Goal: Navigation & Orientation: Find specific page/section

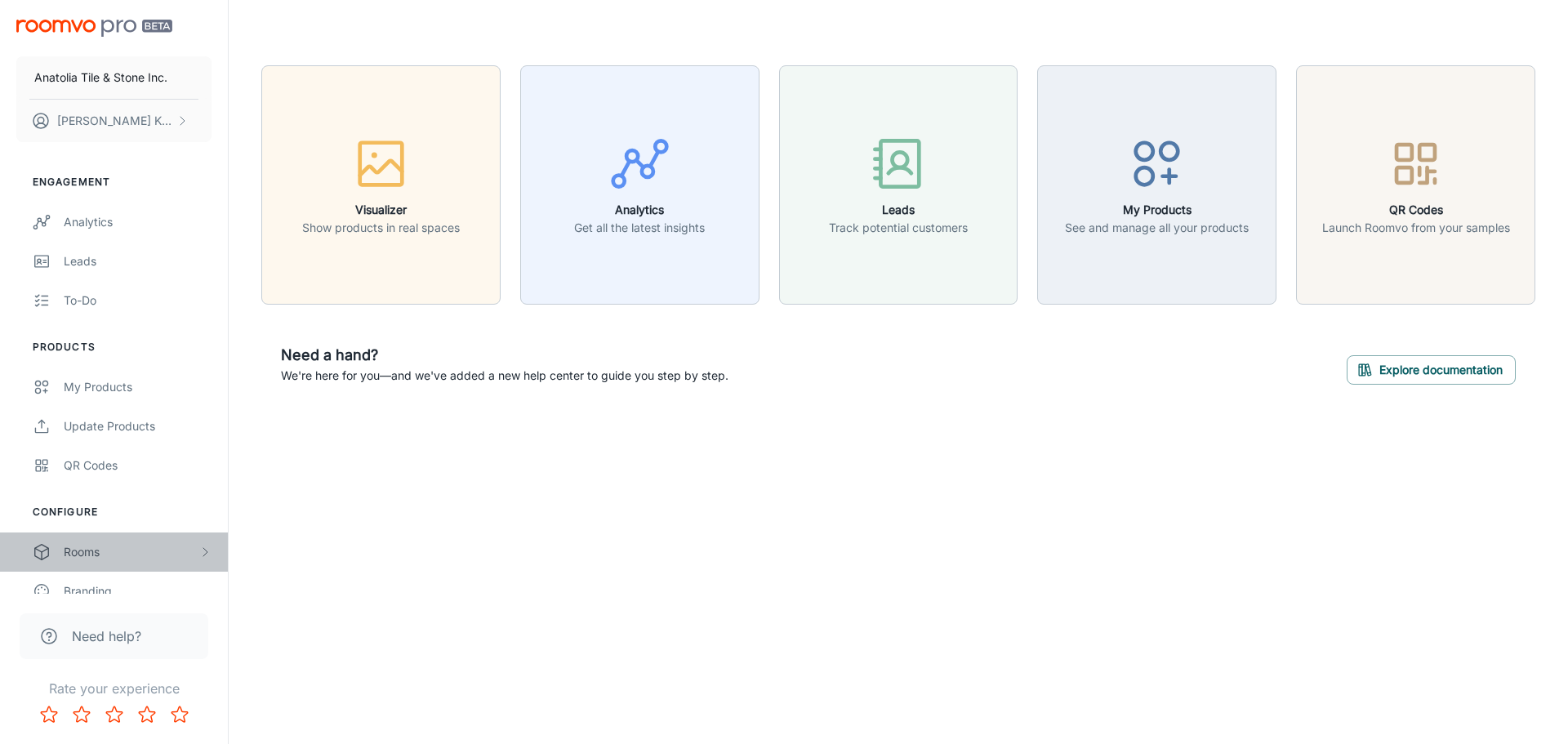
click at [136, 549] on div "Rooms" at bounding box center [130, 552] width 135 height 18
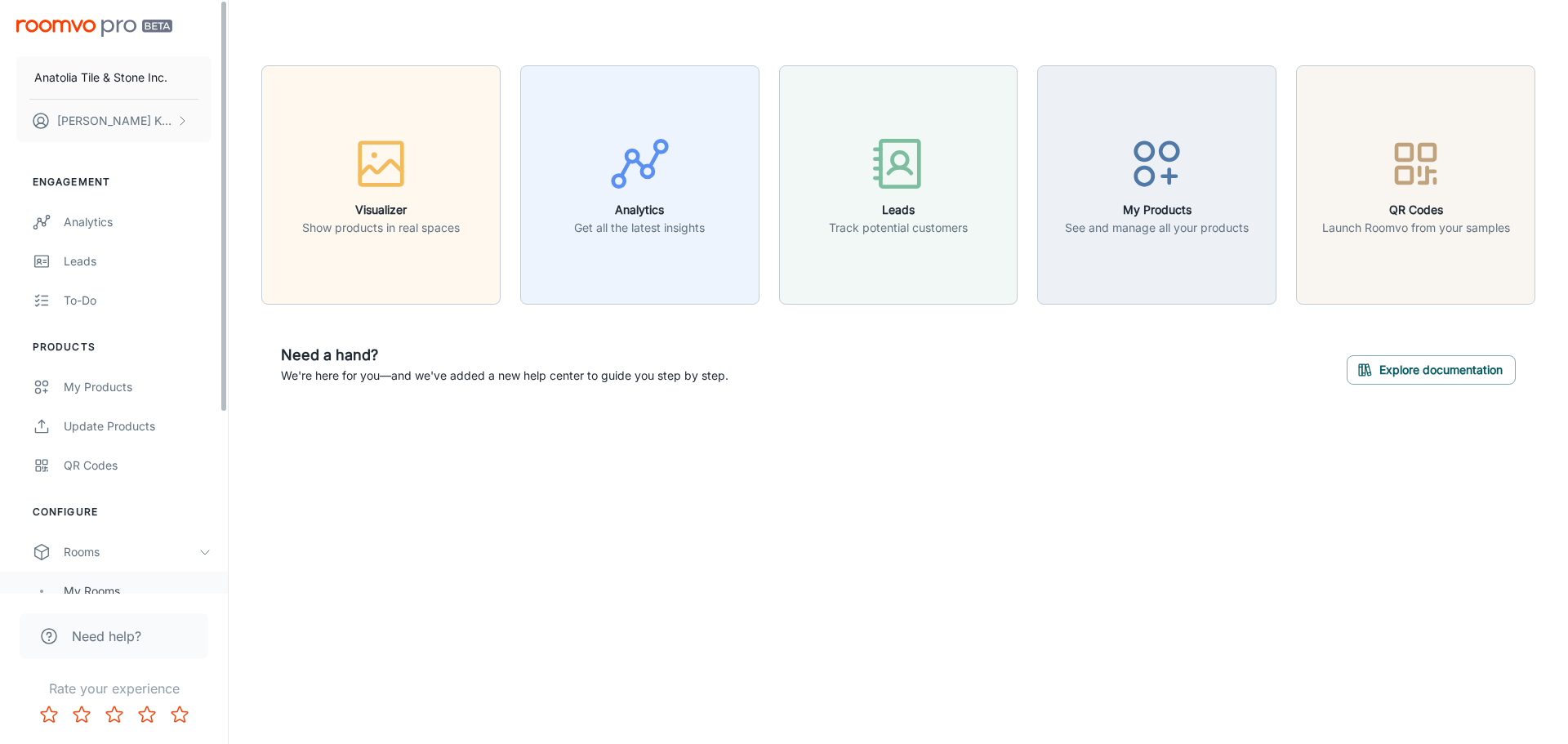
click at [110, 579] on div "My Rooms" at bounding box center [114, 591] width 228 height 39
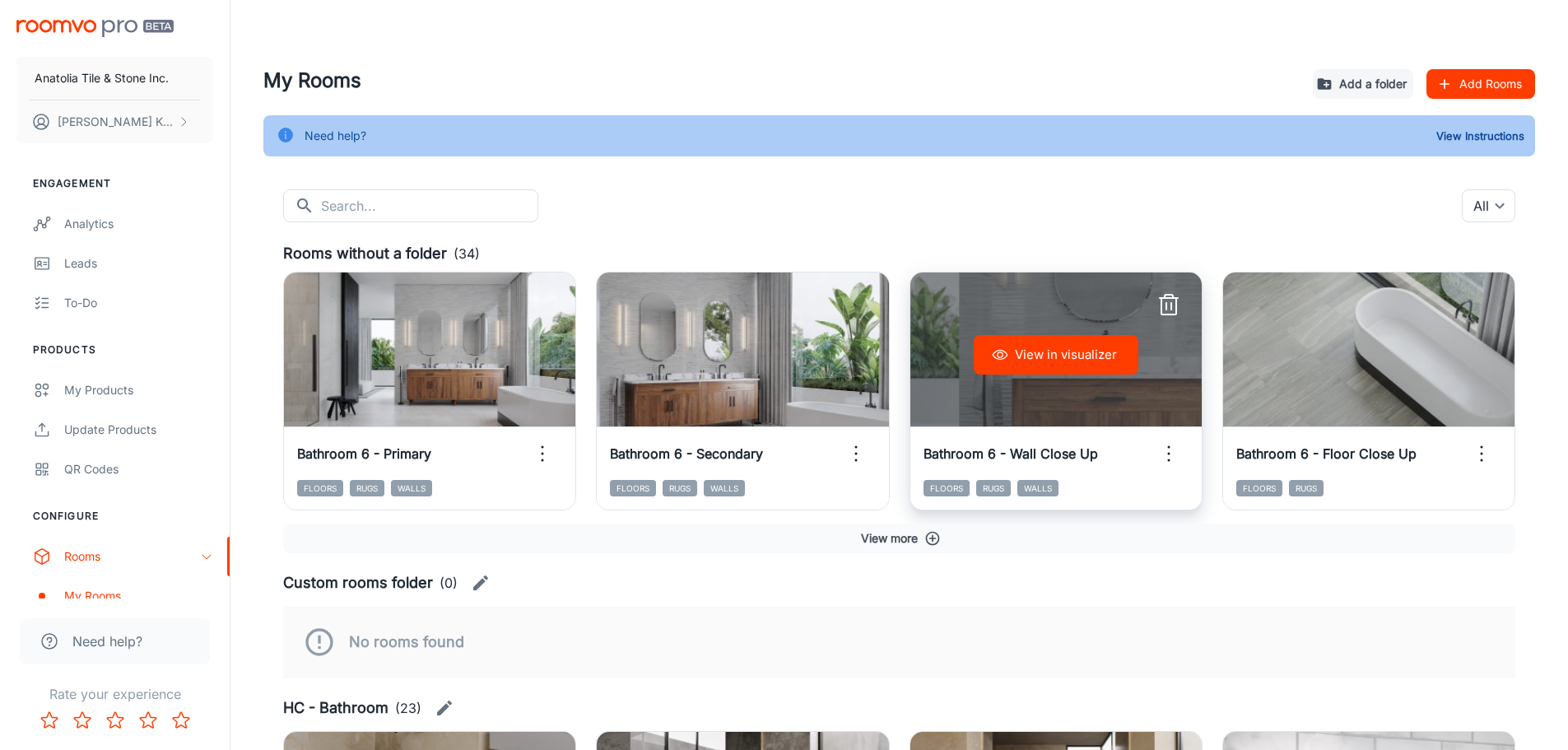
click at [1100, 361] on button "View in visualizer" at bounding box center [1056, 354] width 165 height 39
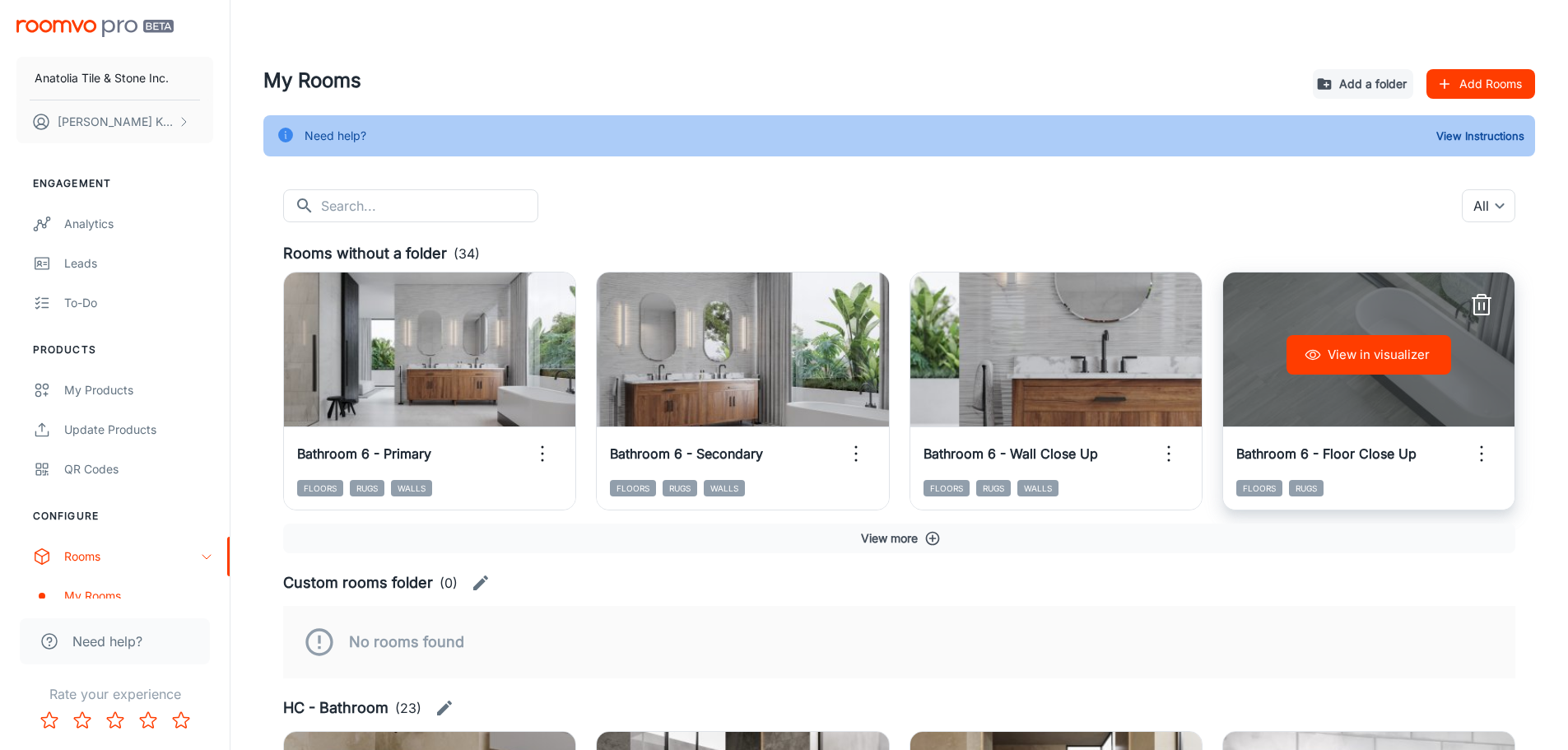
click at [1371, 356] on button "View in visualizer" at bounding box center [1369, 354] width 165 height 39
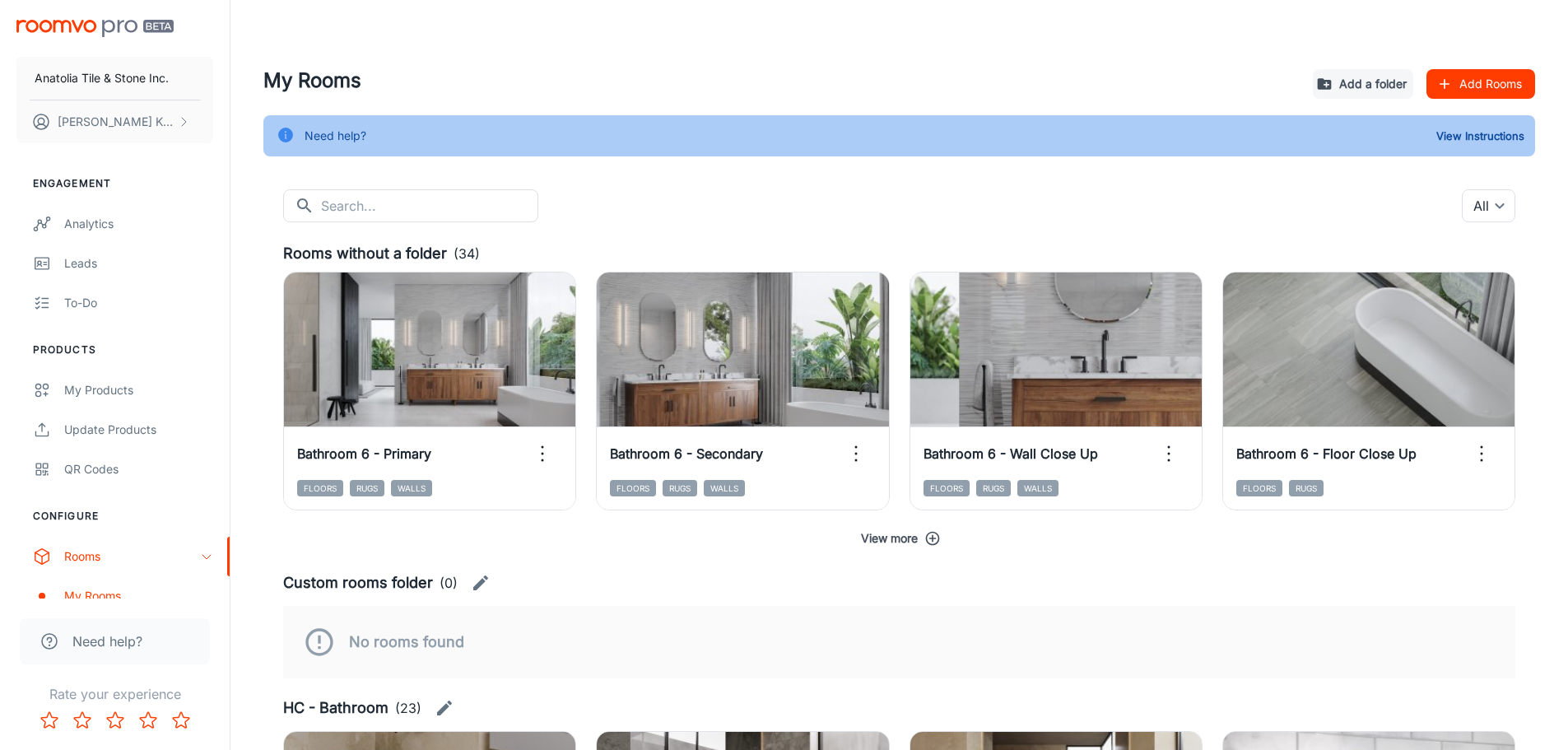
click at [923, 548] on button "View more" at bounding box center [899, 539] width 1233 height 30
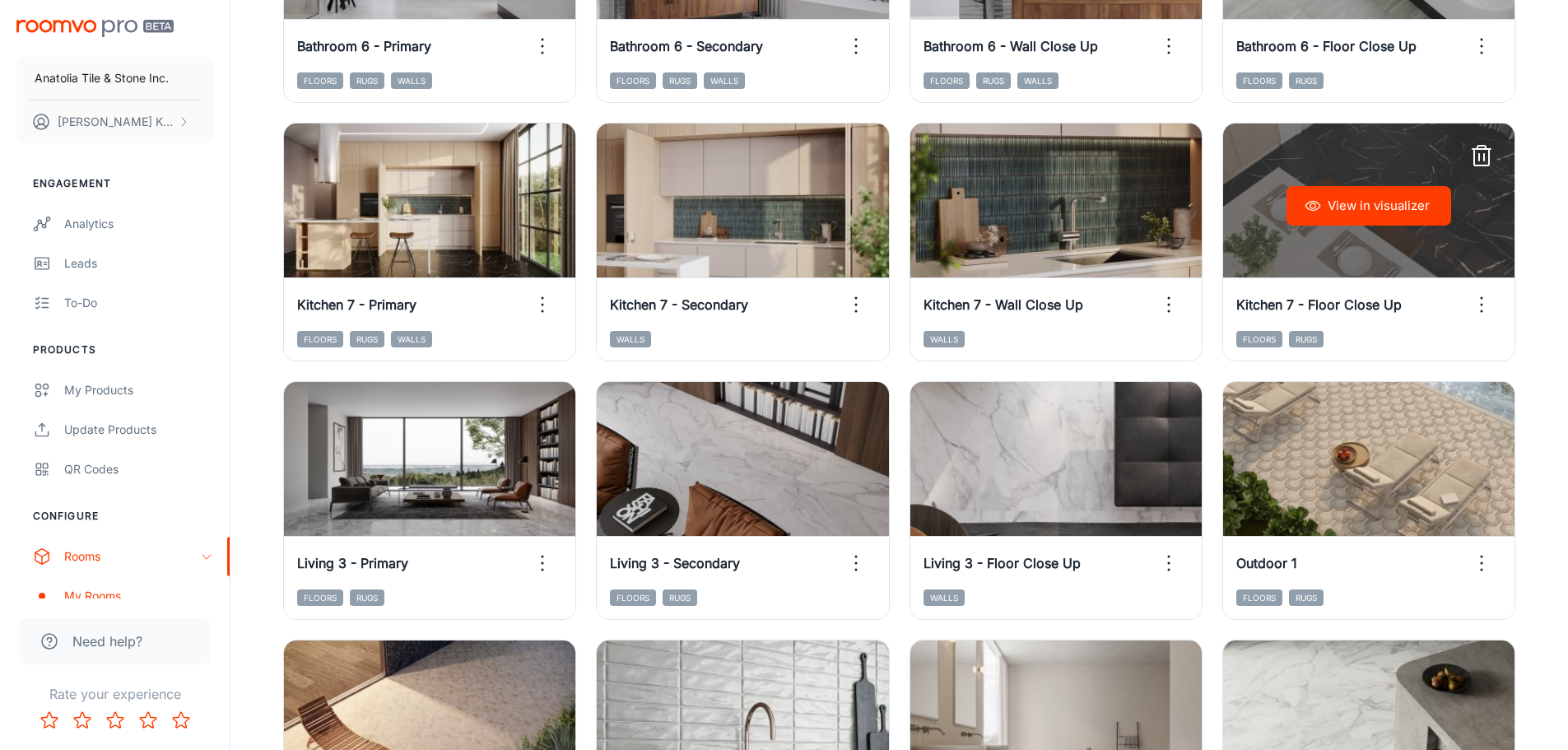
scroll to position [247, 0]
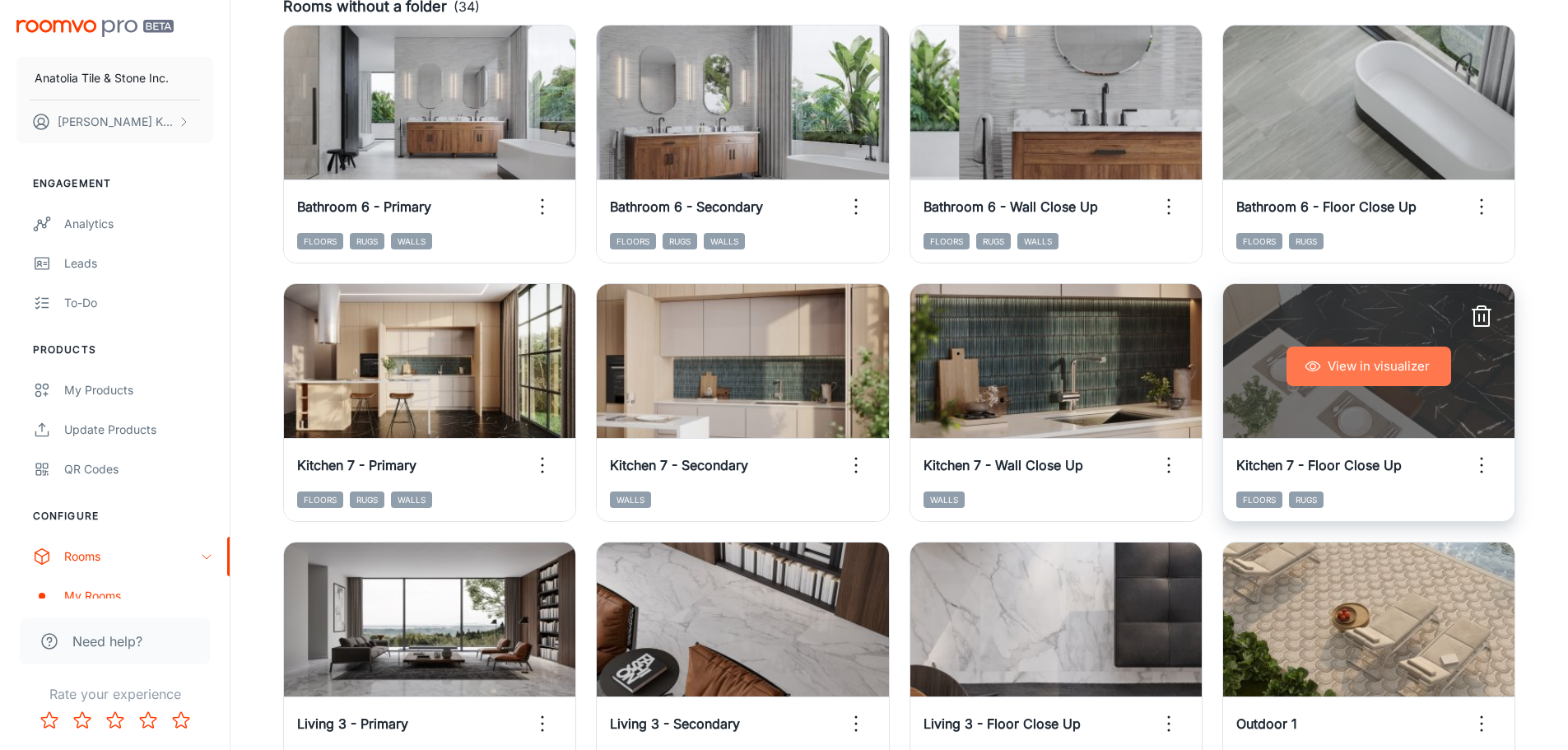
click at [1342, 369] on button "View in visualizer" at bounding box center [1369, 366] width 165 height 39
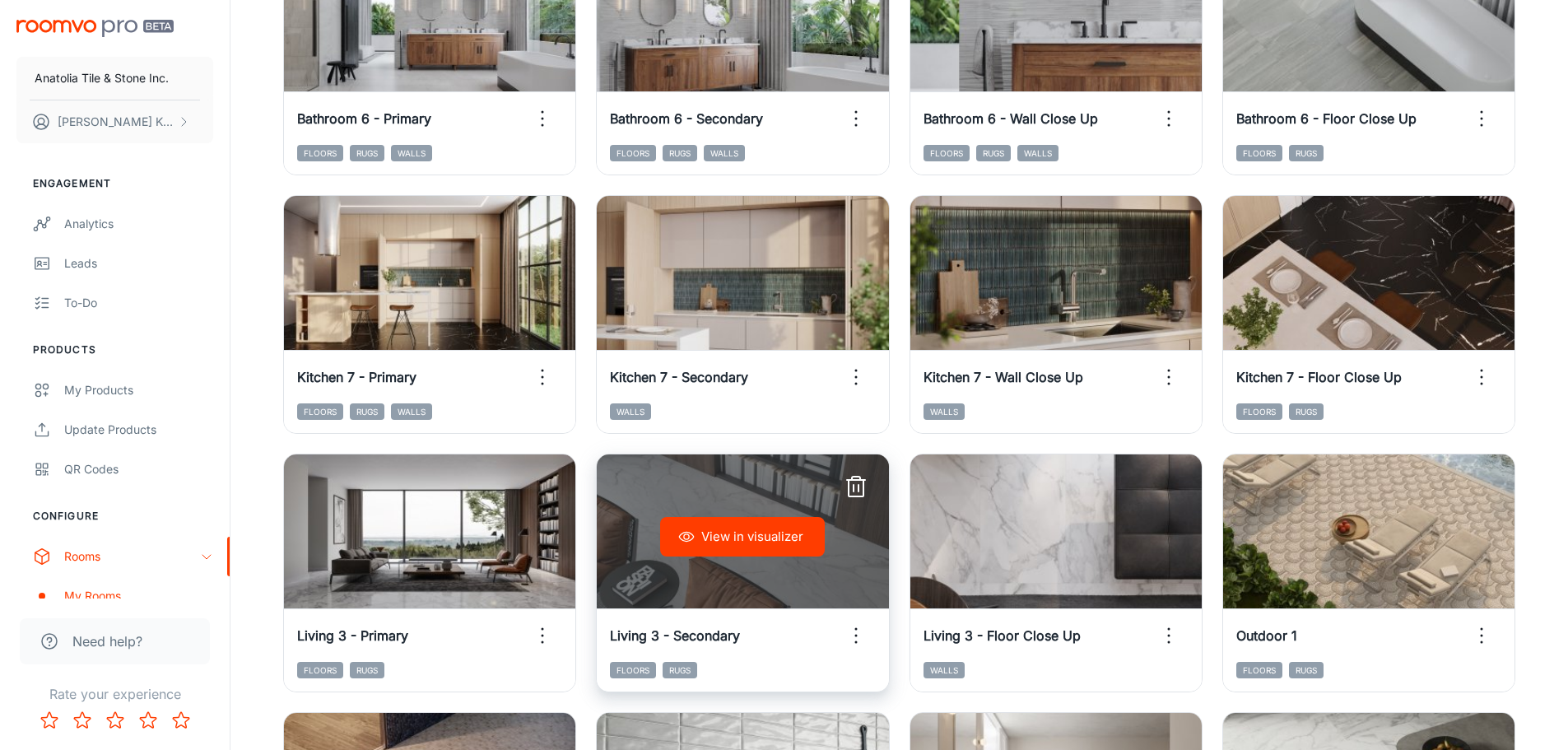
scroll to position [494, 0]
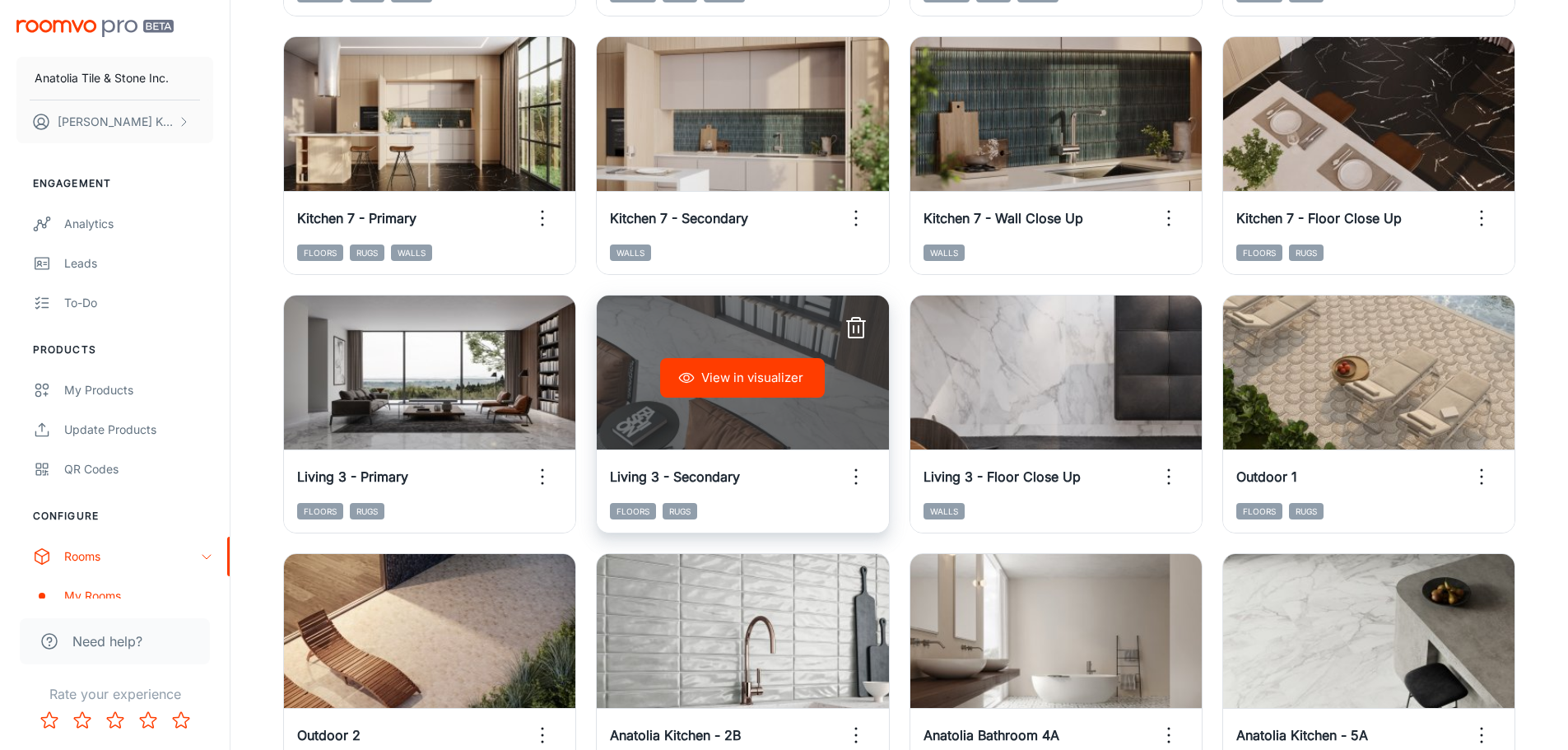
click at [708, 374] on button "View in visualizer" at bounding box center [743, 378] width 165 height 39
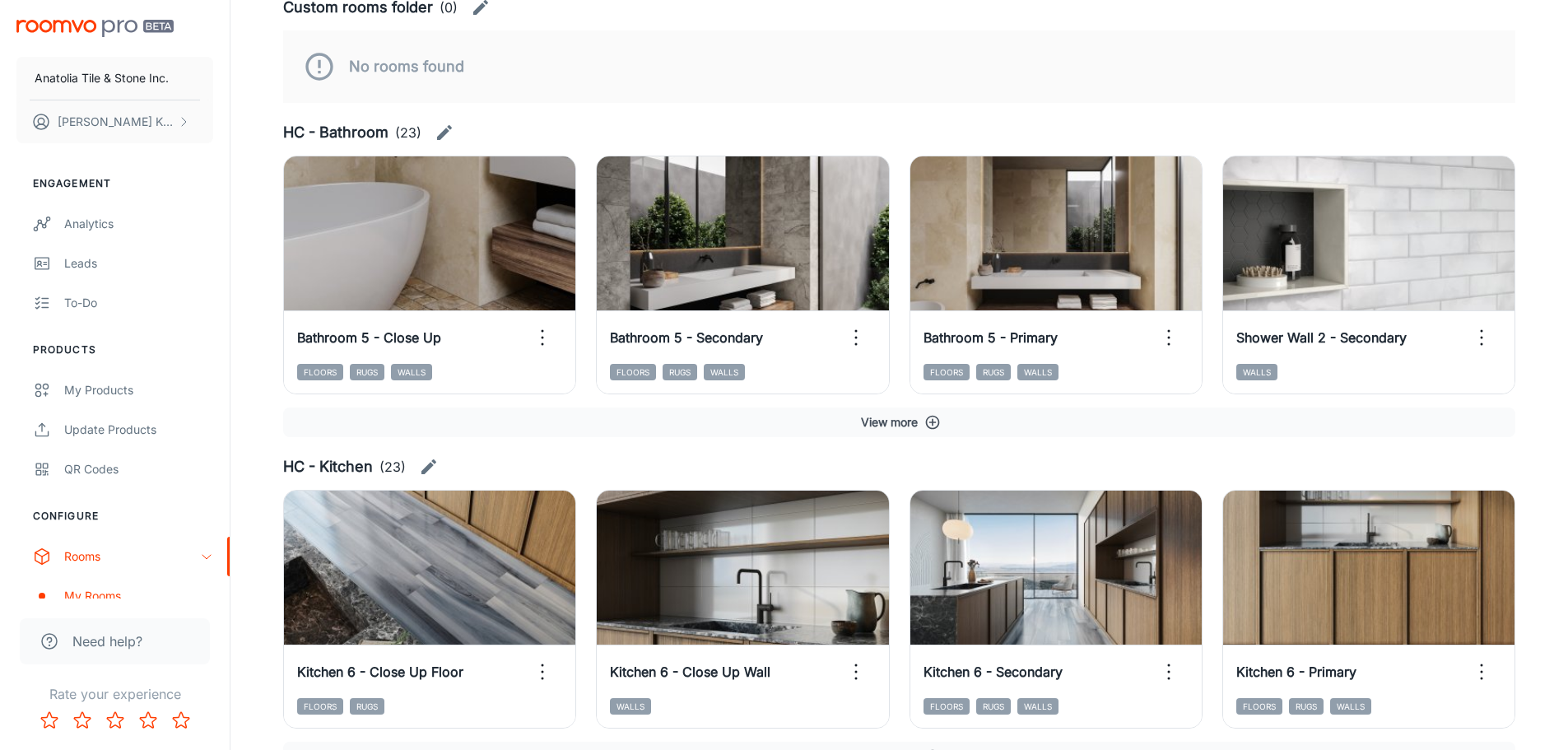
scroll to position [2388, 0]
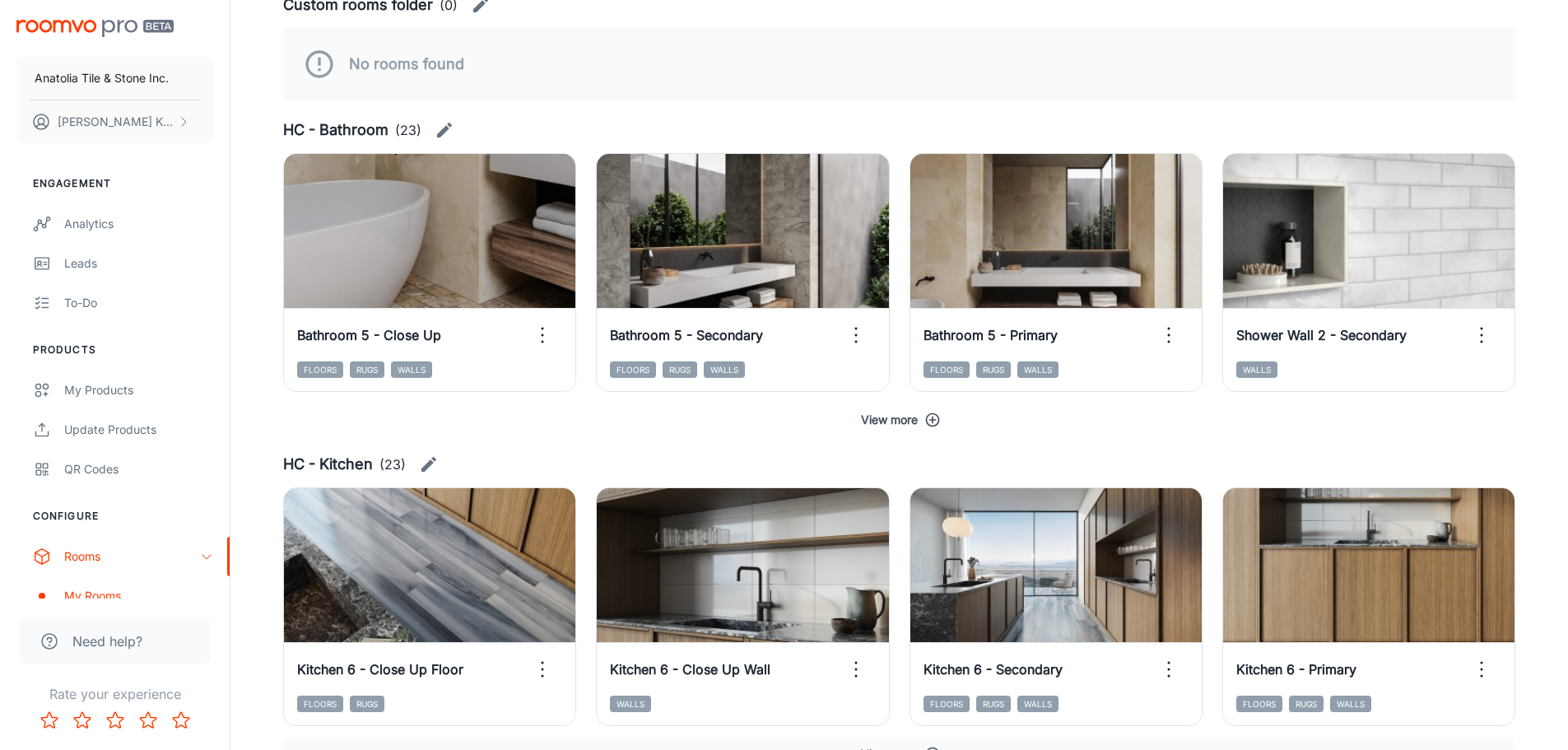
click at [928, 427] on icon "button" at bounding box center [932, 420] width 17 height 17
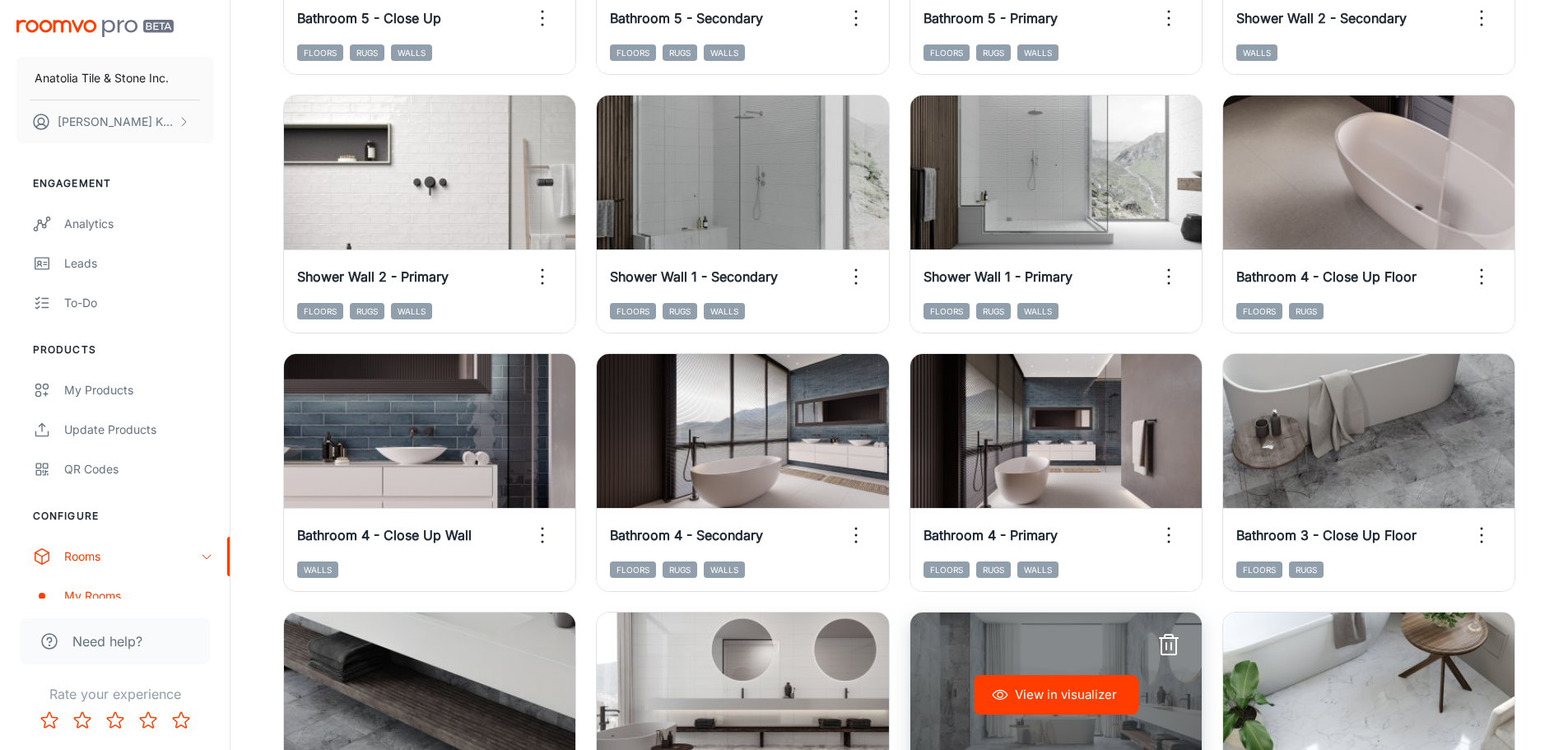
scroll to position [2717, 0]
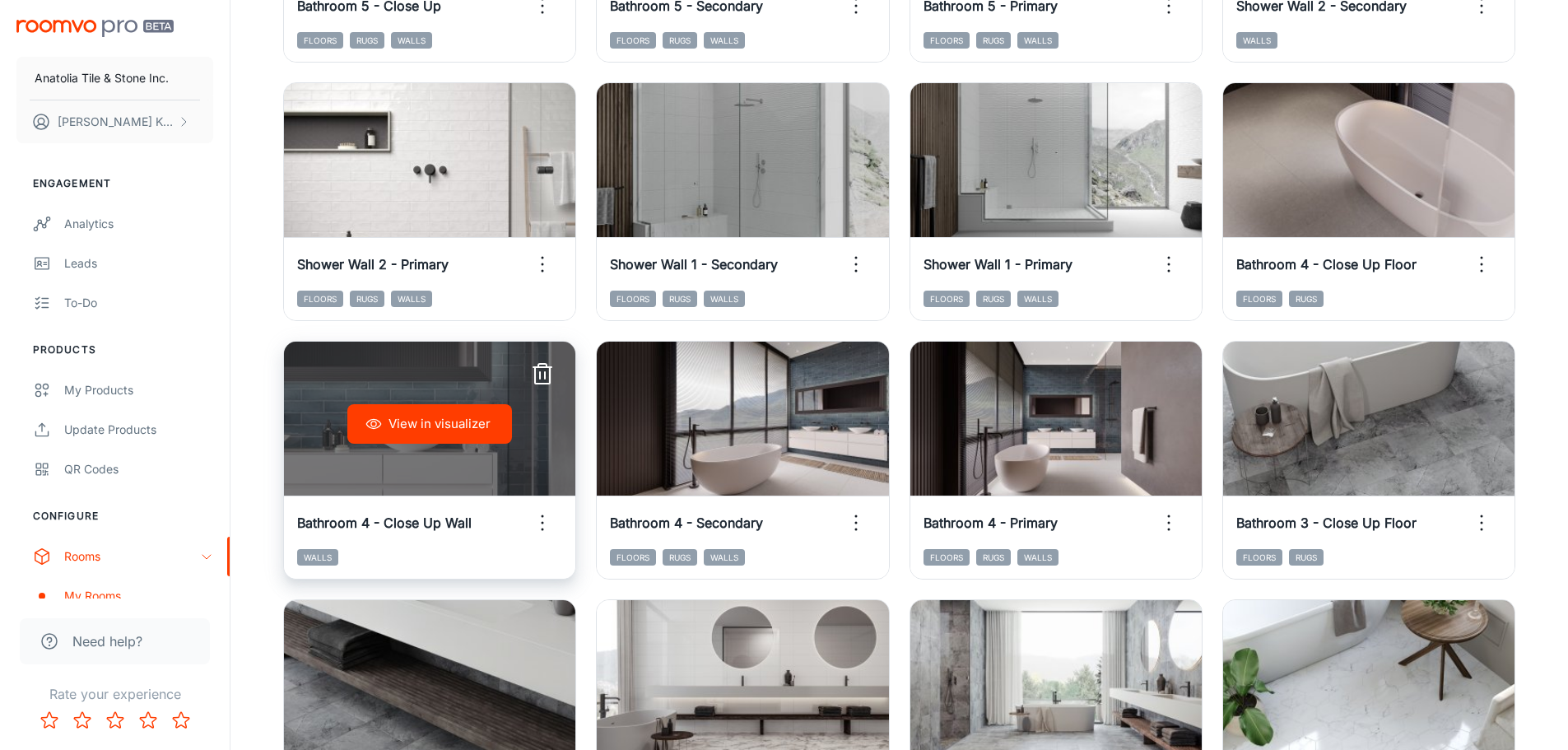
click at [450, 419] on button "View in visualizer" at bounding box center [430, 423] width 165 height 39
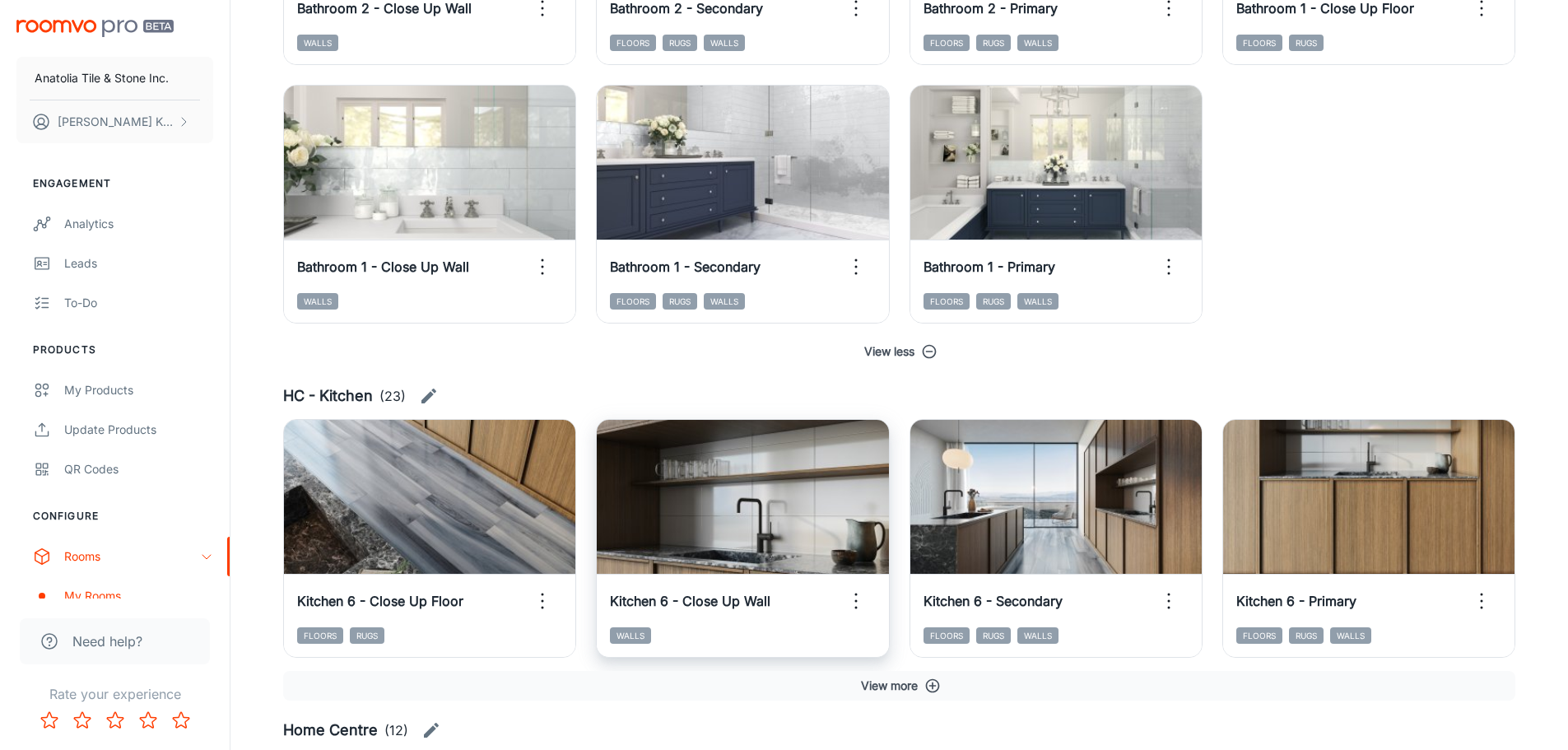
scroll to position [3788, 0]
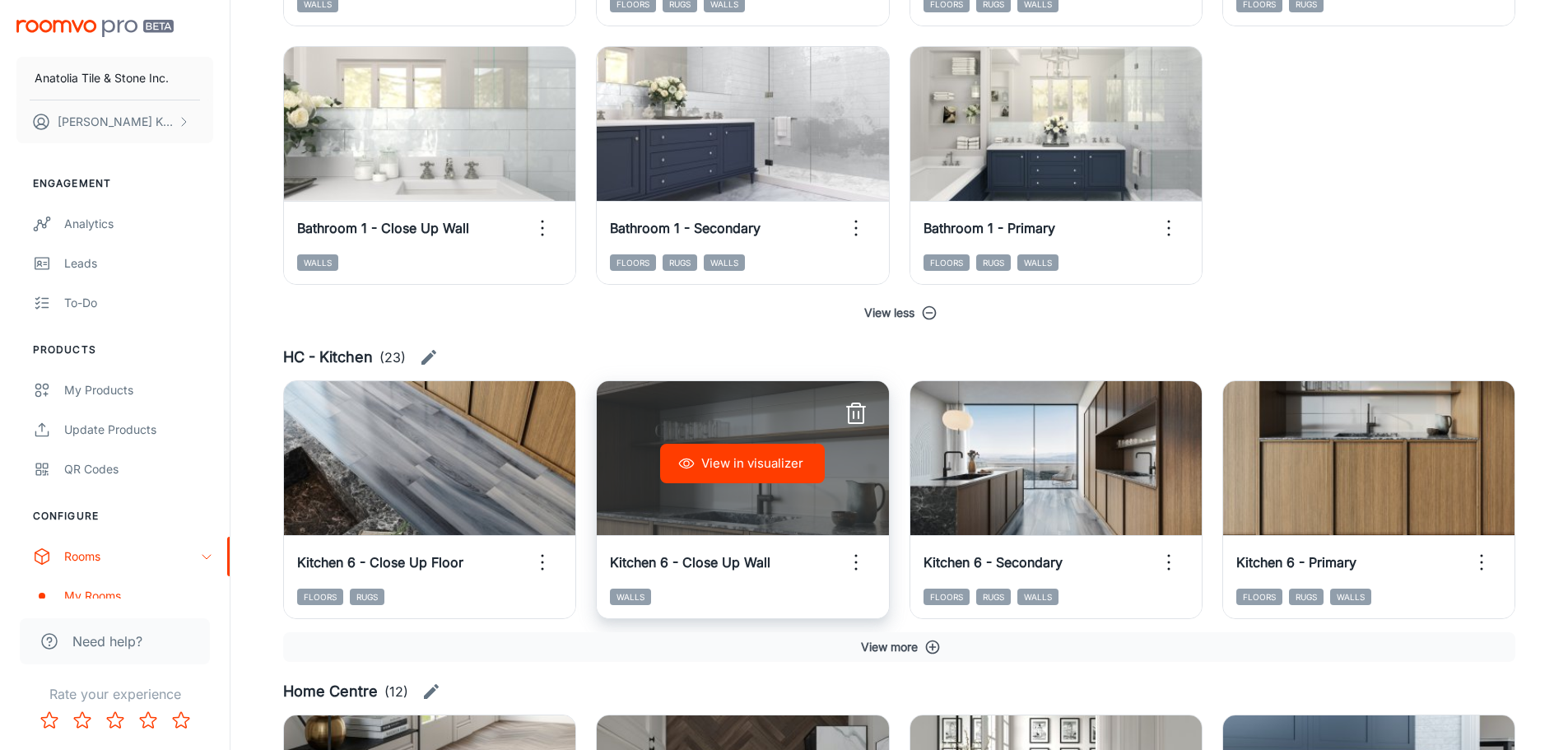
click at [731, 465] on button "View in visualizer" at bounding box center [743, 463] width 165 height 39
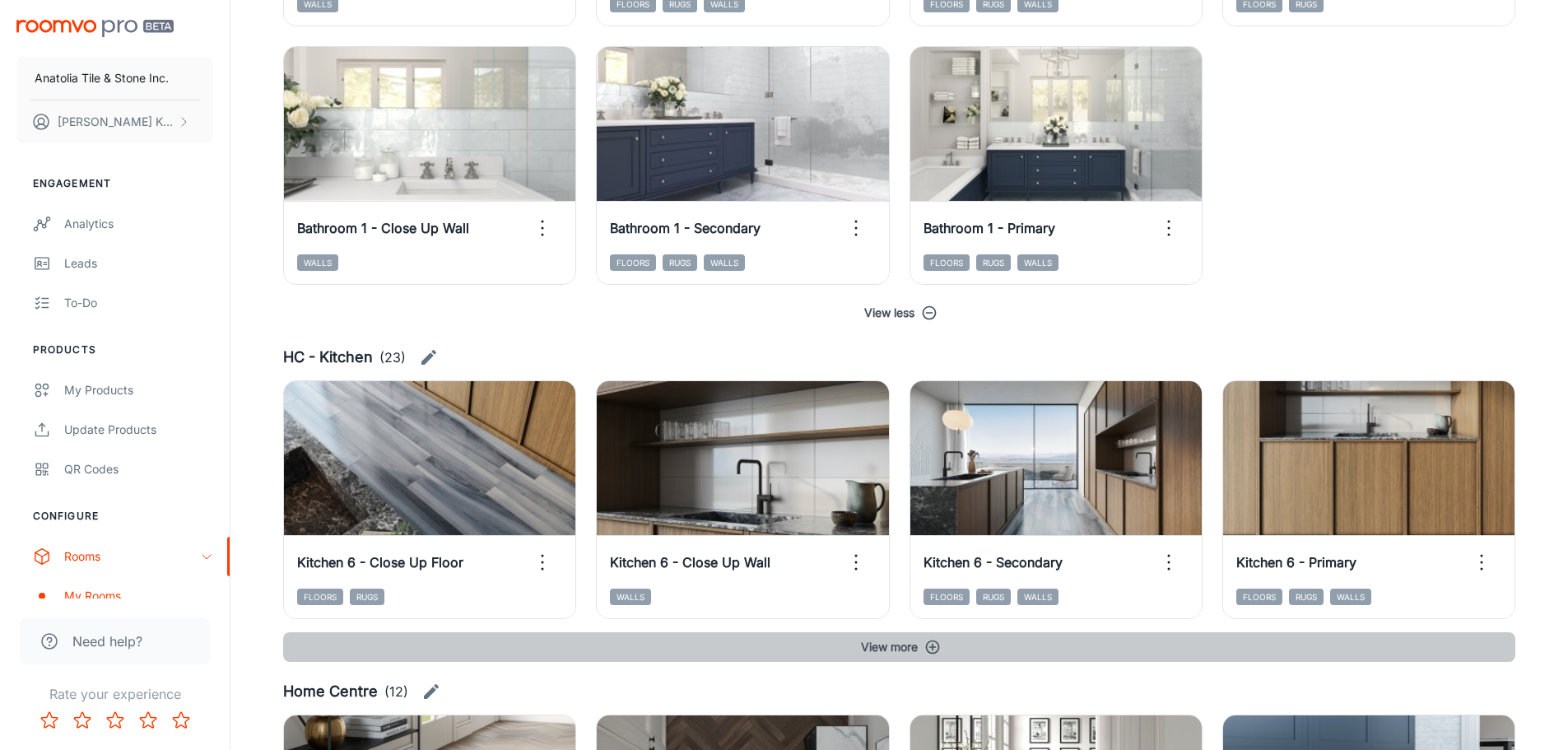
click at [943, 642] on button "View more" at bounding box center [899, 647] width 1233 height 30
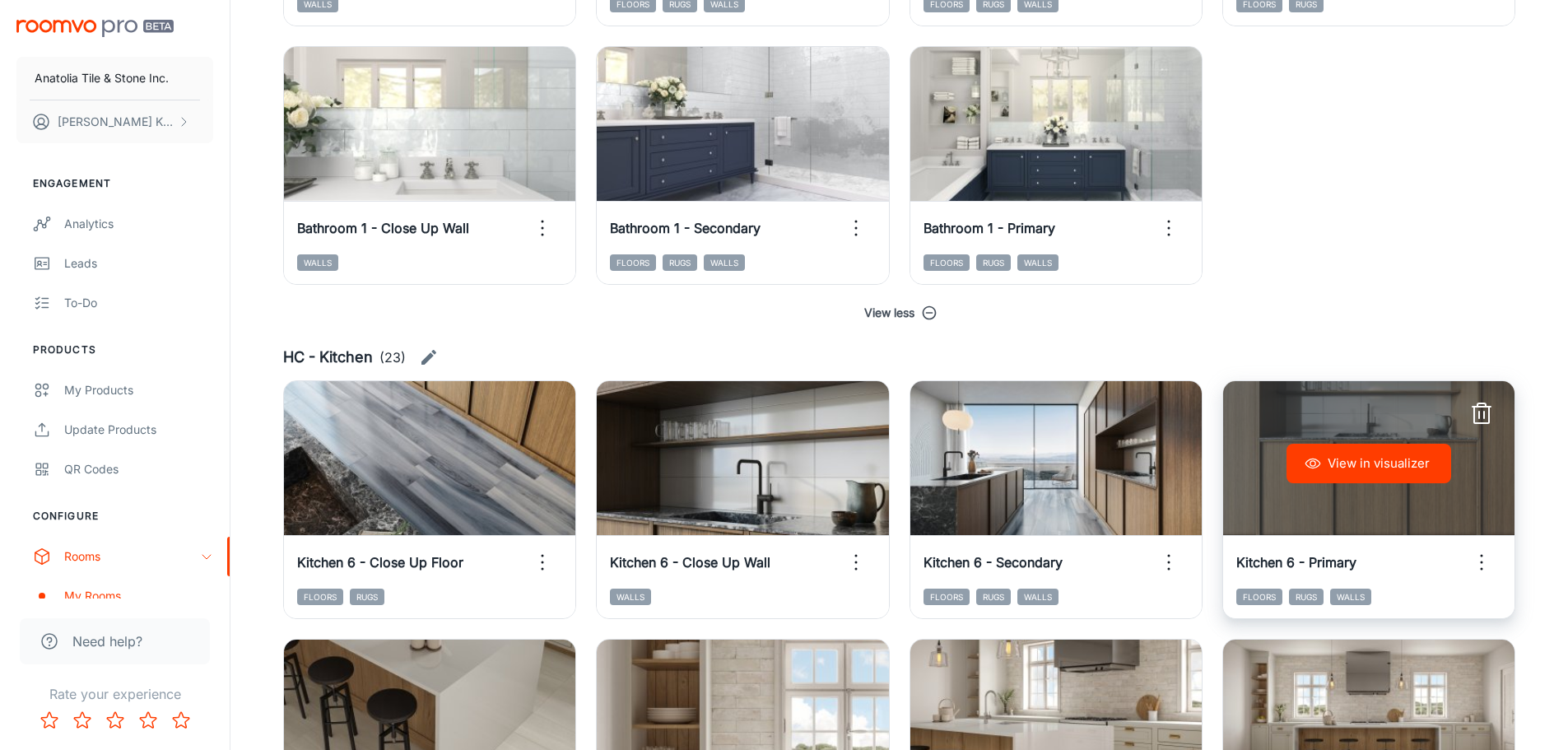
click at [1374, 458] on button "View in visualizer" at bounding box center [1369, 463] width 165 height 39
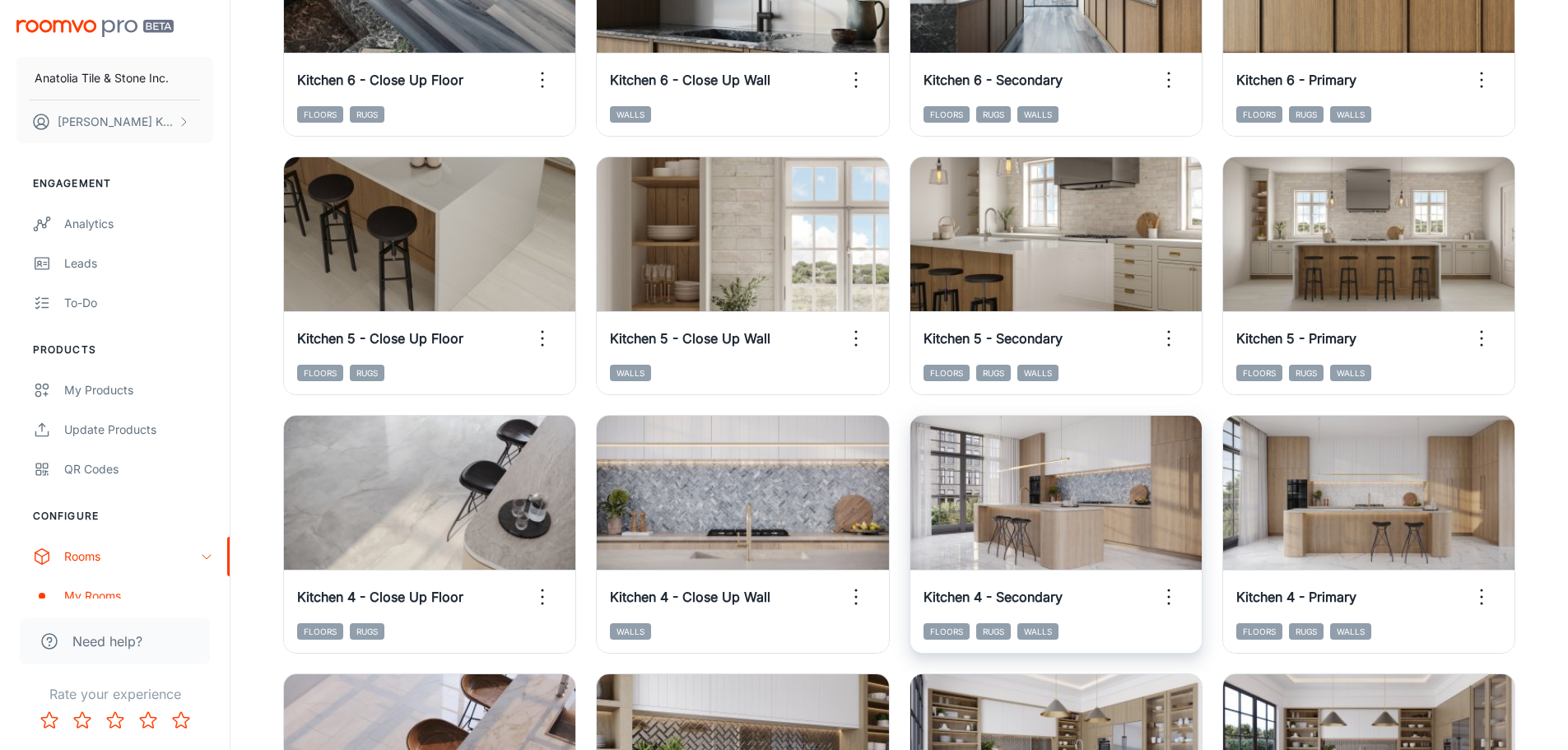
scroll to position [4364, 0]
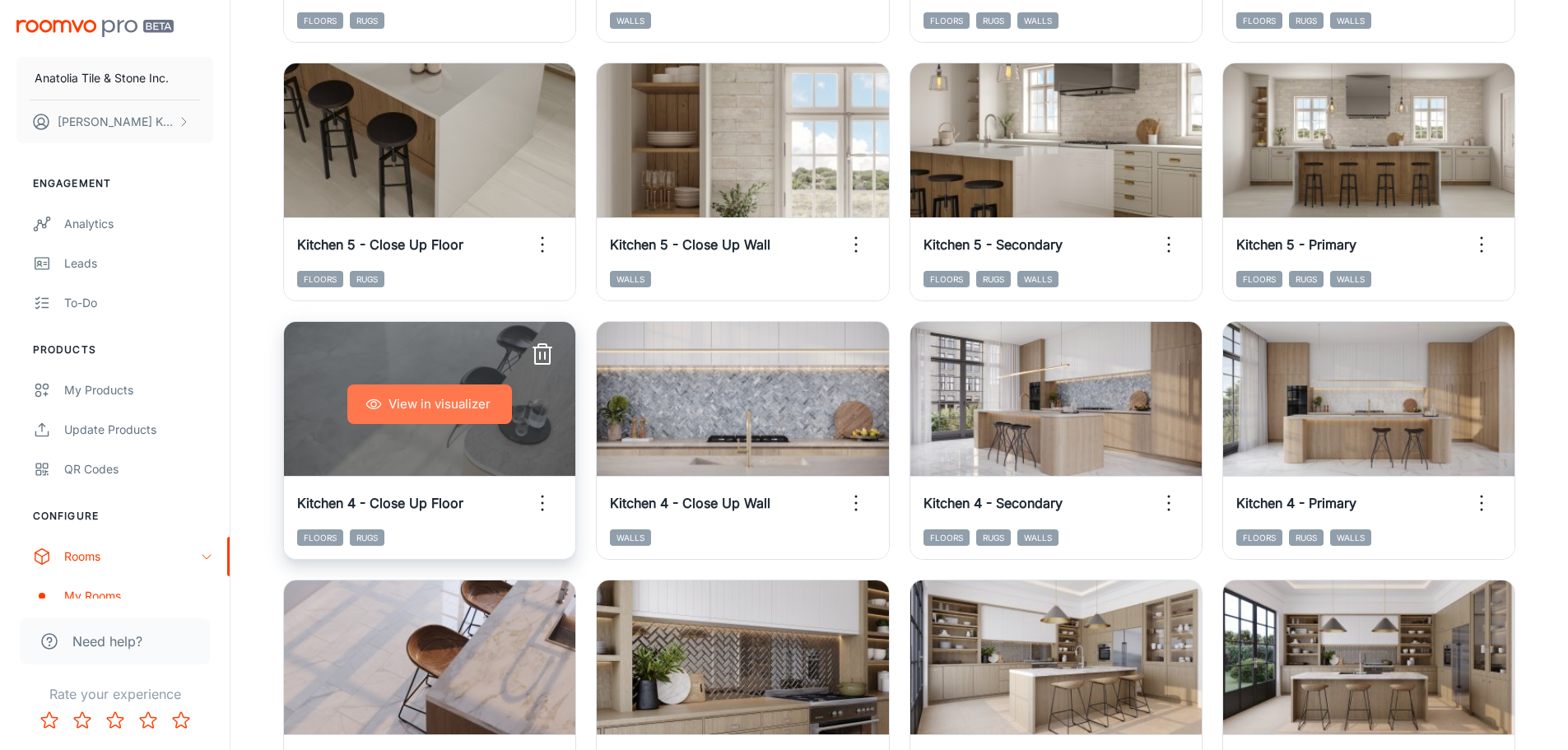
click at [401, 416] on button "View in visualizer" at bounding box center [430, 404] width 165 height 39
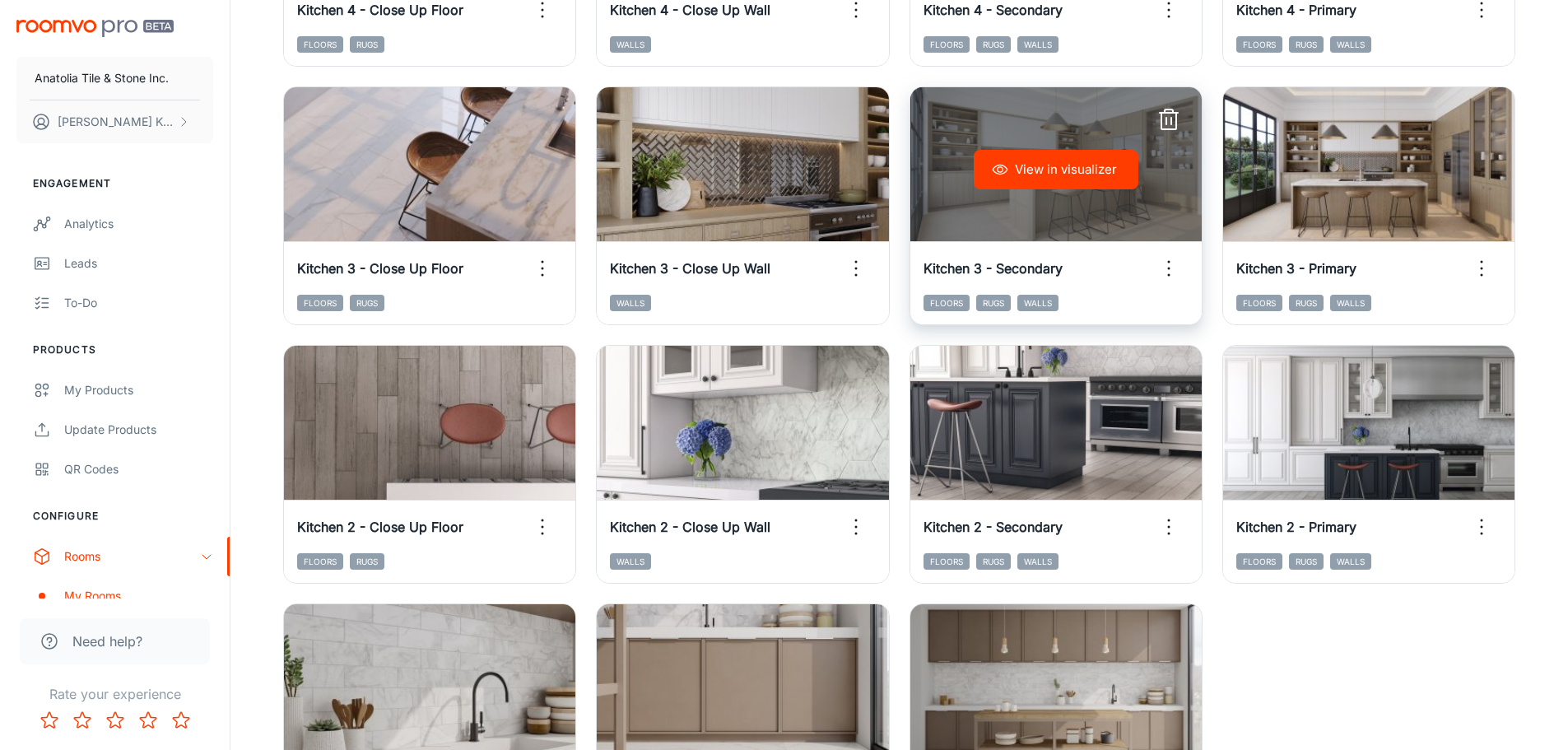
scroll to position [4858, 0]
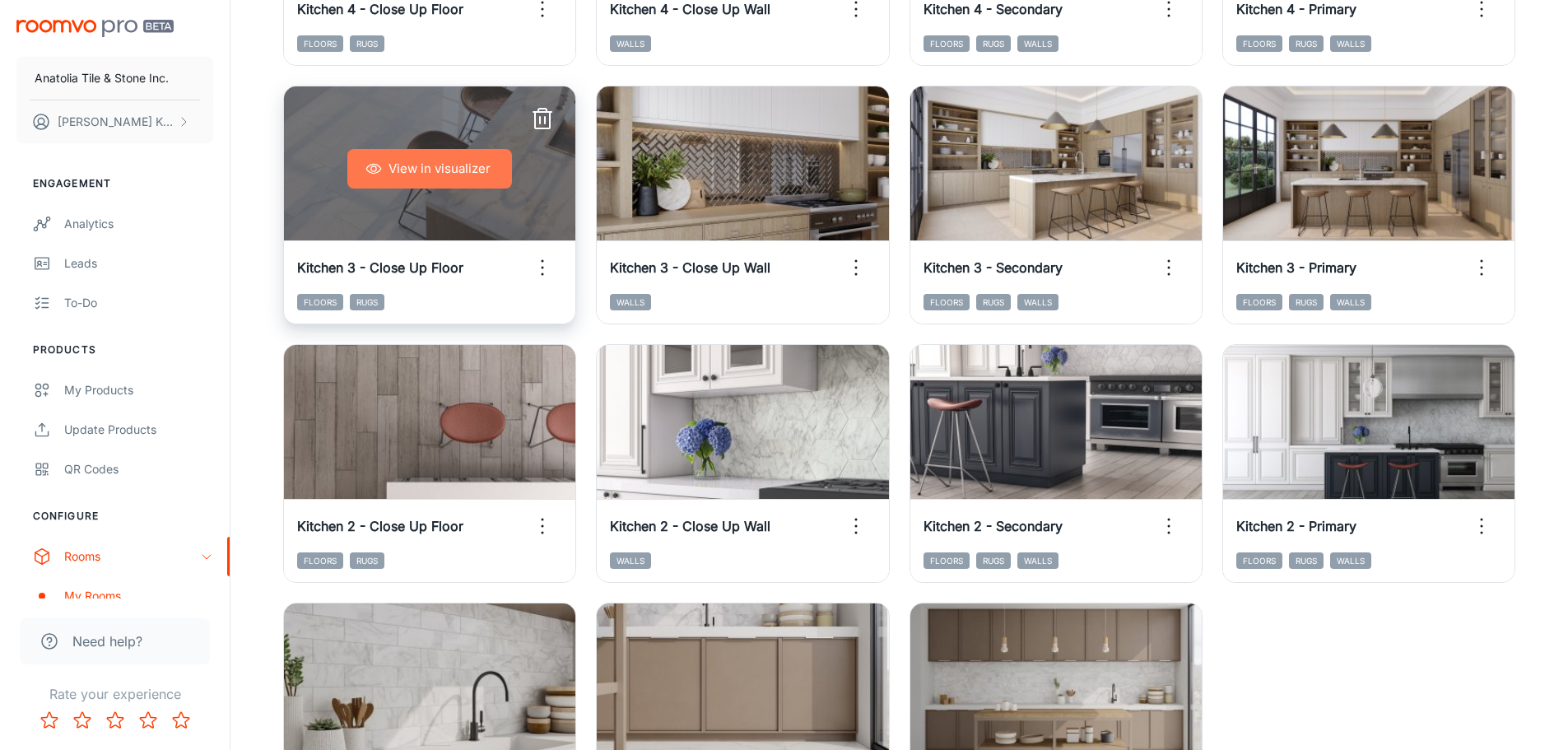
click at [457, 159] on button "View in visualizer" at bounding box center [430, 168] width 165 height 39
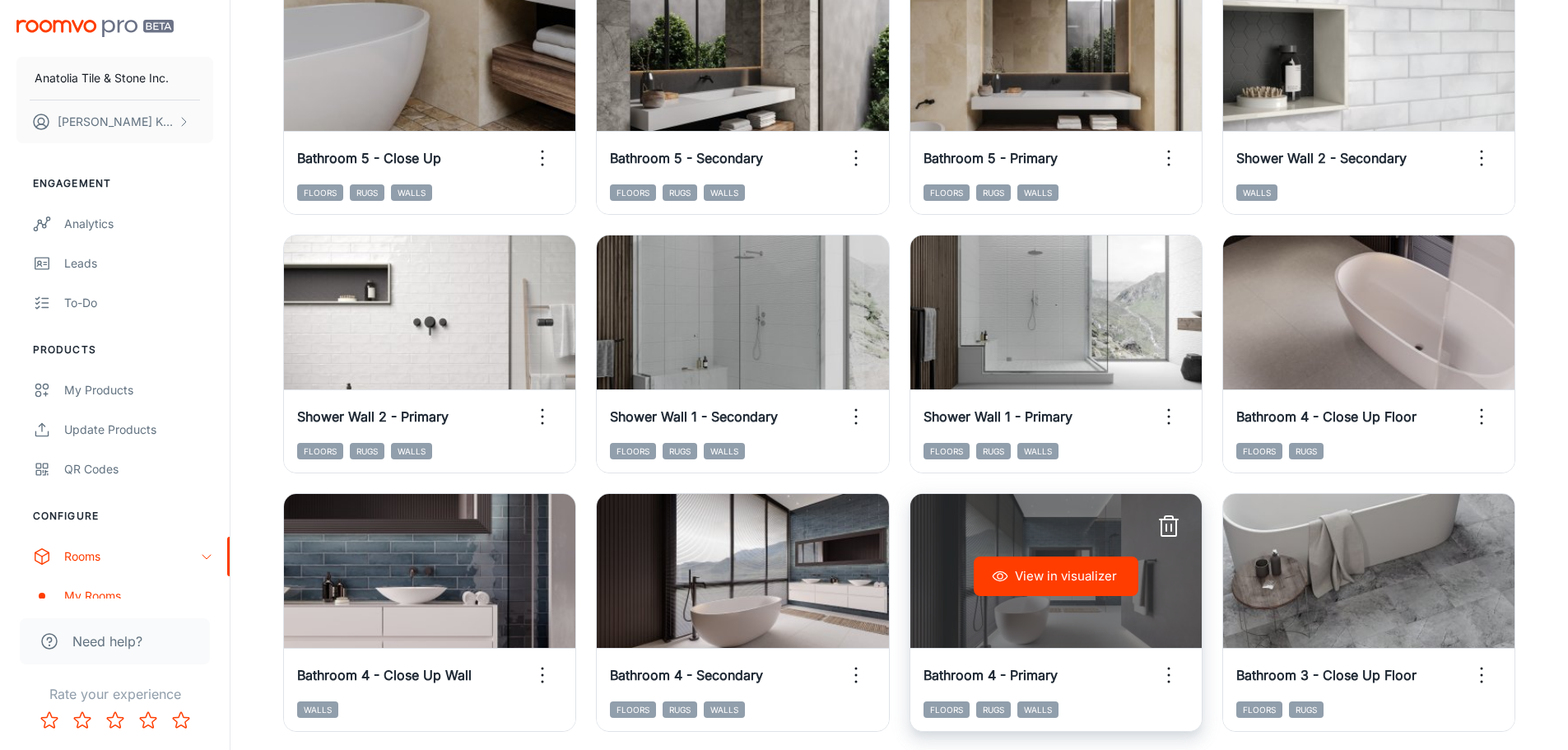
scroll to position [2552, 0]
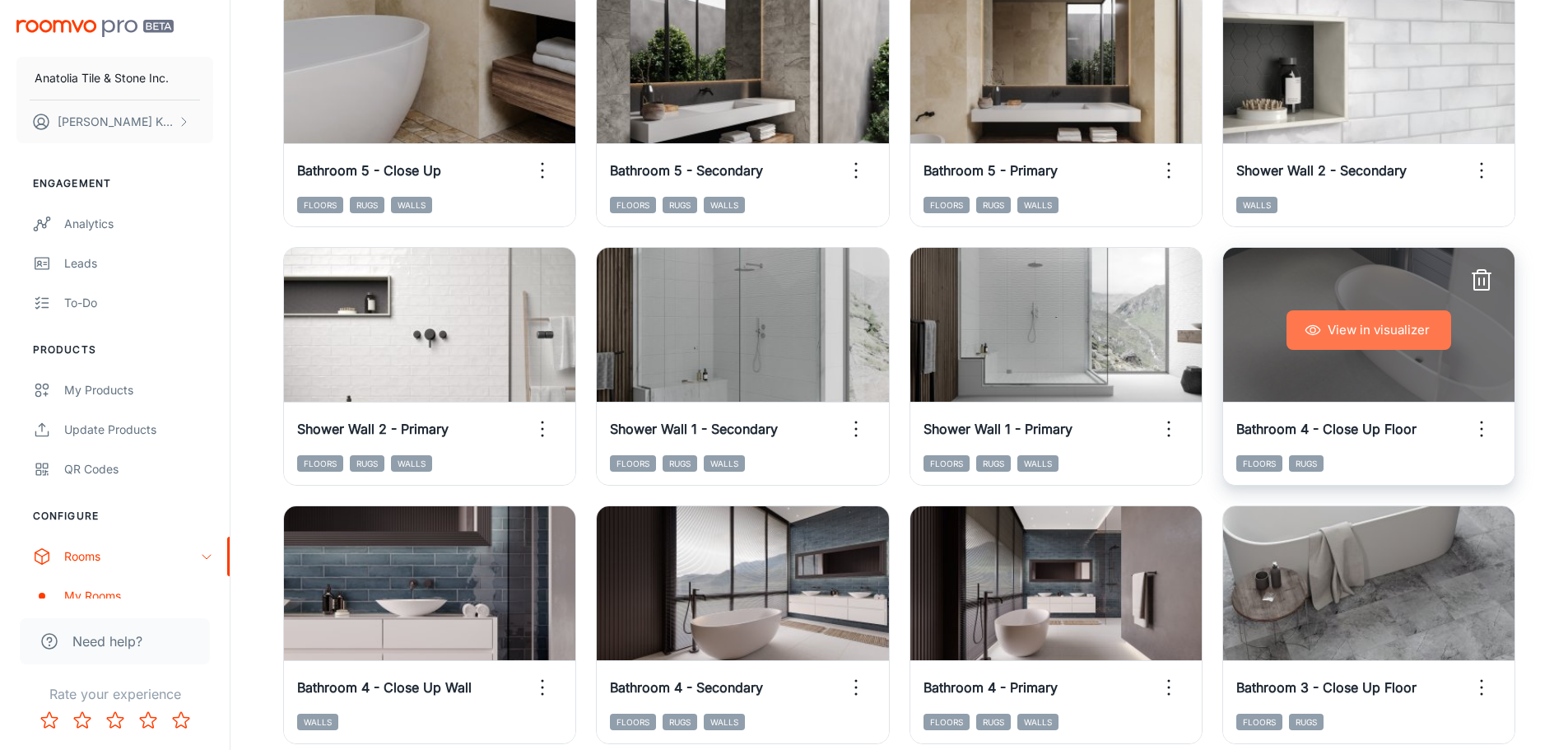
click at [1387, 323] on button "View in visualizer" at bounding box center [1369, 329] width 165 height 39
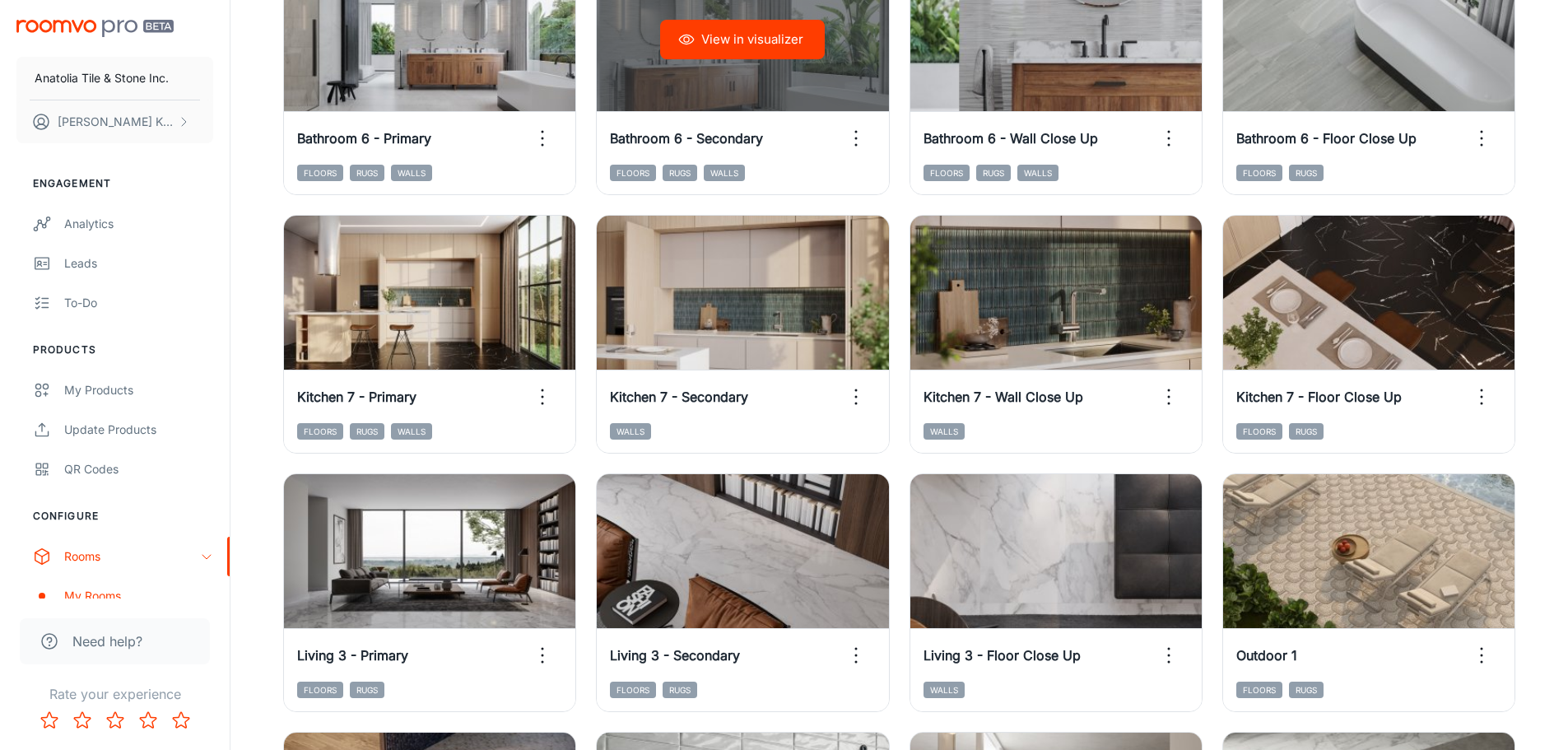
scroll to position [329, 0]
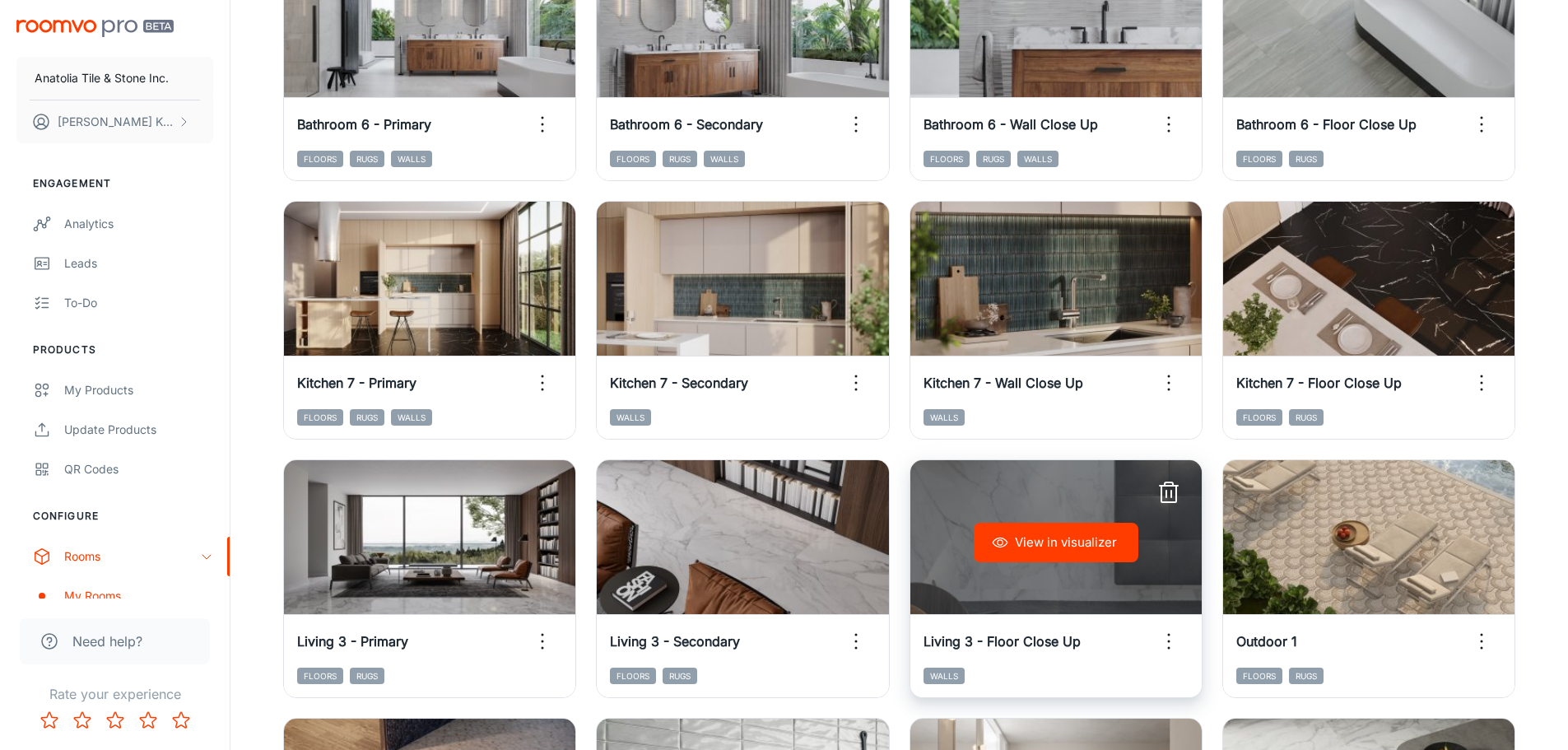
click at [1094, 546] on button "View in visualizer" at bounding box center [1056, 542] width 165 height 39
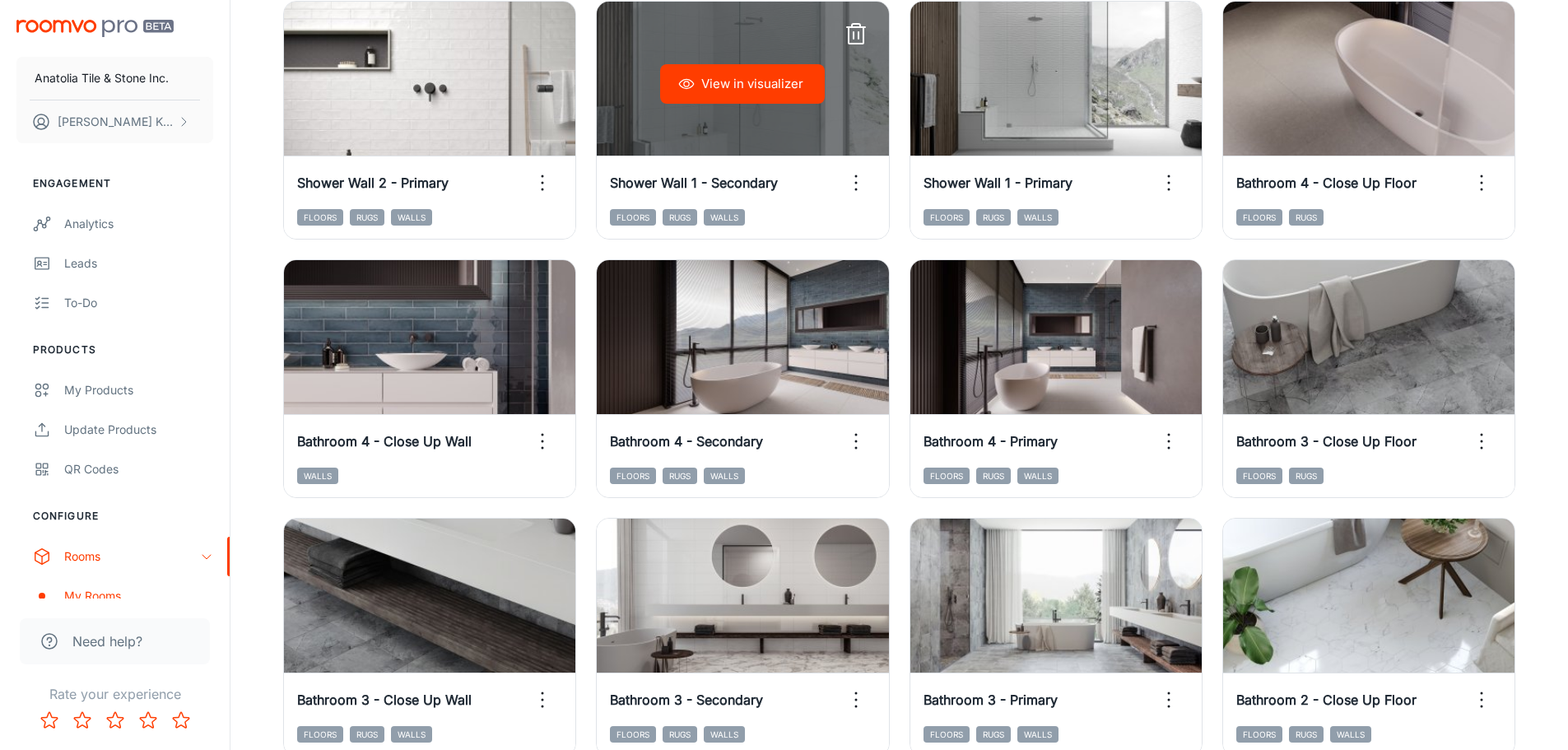
scroll to position [2799, 0]
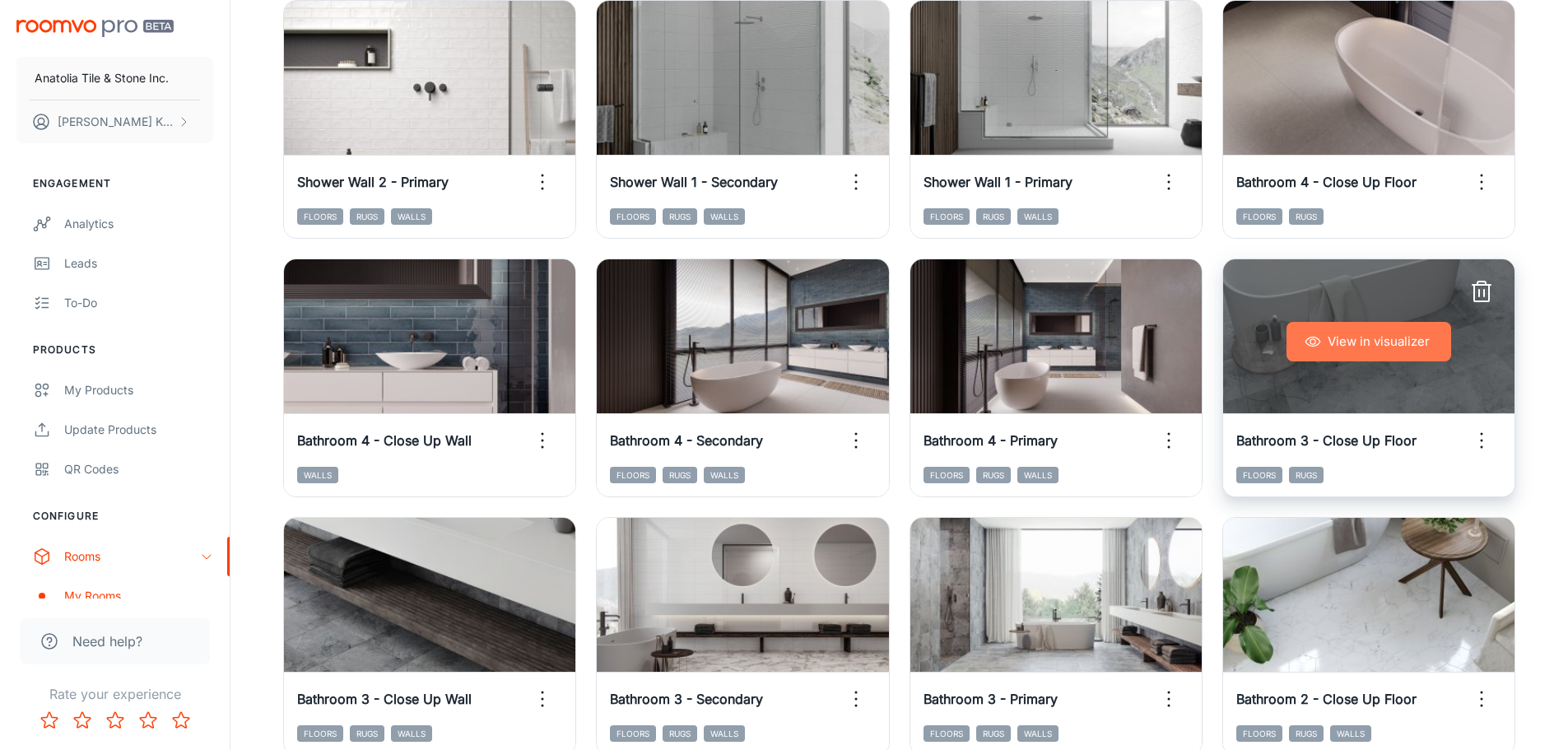
click at [1421, 340] on button "View in visualizer" at bounding box center [1369, 341] width 165 height 39
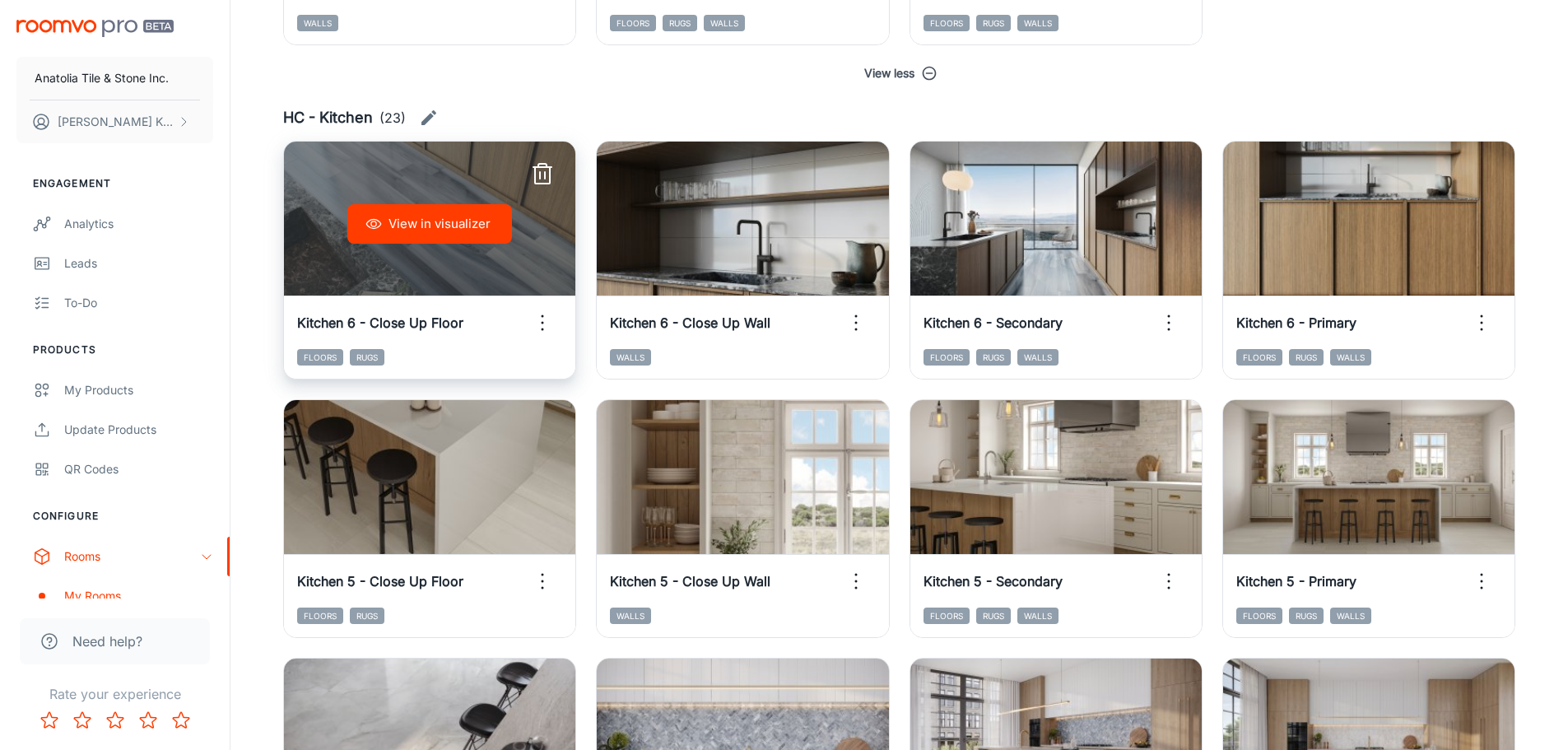
scroll to position [4035, 0]
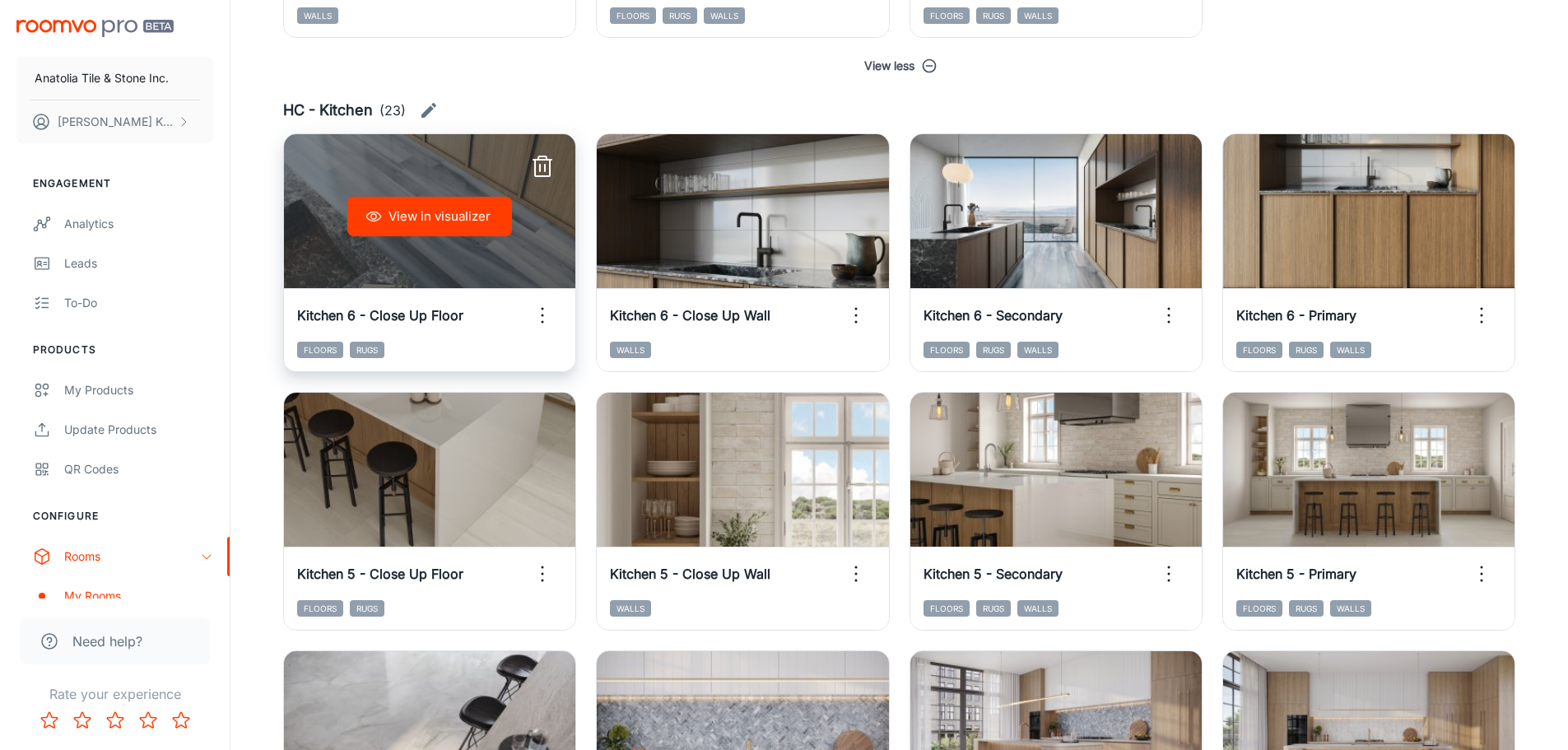
click at [420, 223] on button "View in visualizer" at bounding box center [430, 216] width 165 height 39
